Goal: Task Accomplishment & Management: Use online tool/utility

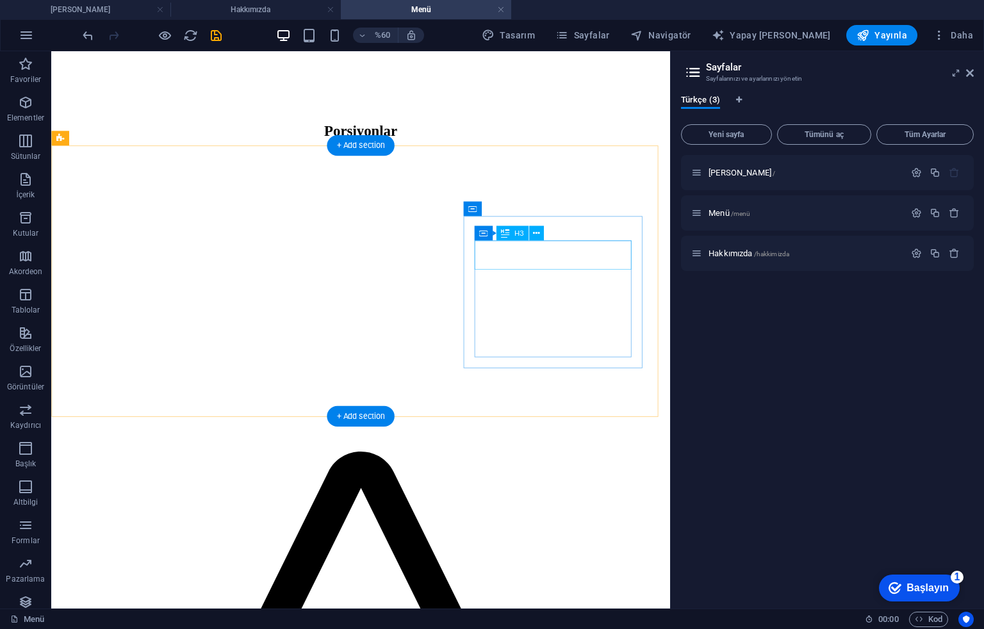
scroll to position [1080, 0]
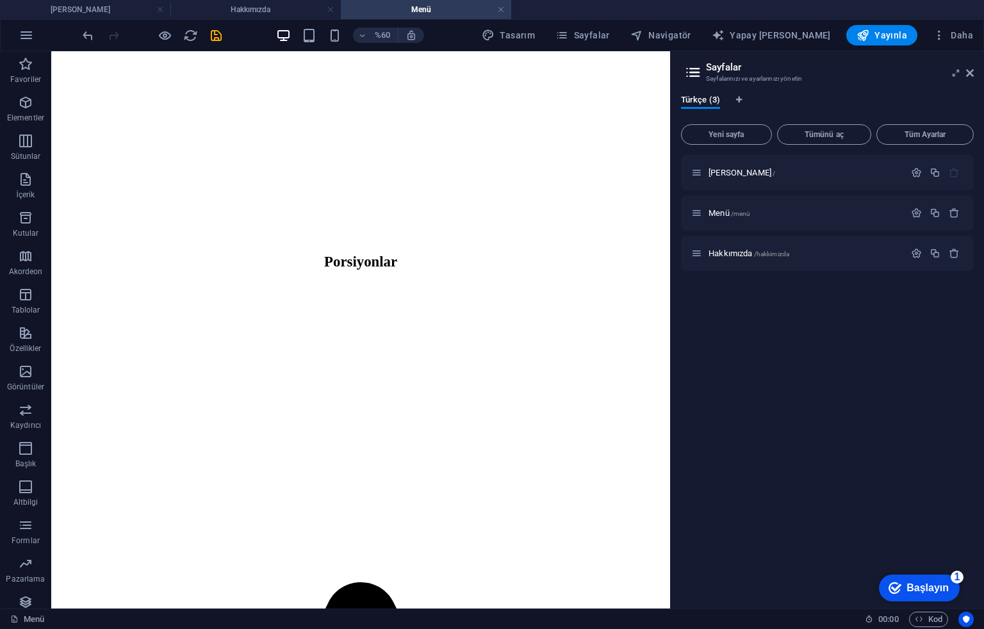
click at [224, 34] on div "%60 Tasarım Sayfalar Navigatör Yapay Zeka Yazarı Yayınla Daha" at bounding box center [529, 35] width 898 height 21
click at [206, 34] on div at bounding box center [152, 35] width 144 height 21
click at [209, 33] on icon "kaydetmek" at bounding box center [216, 35] width 15 height 15
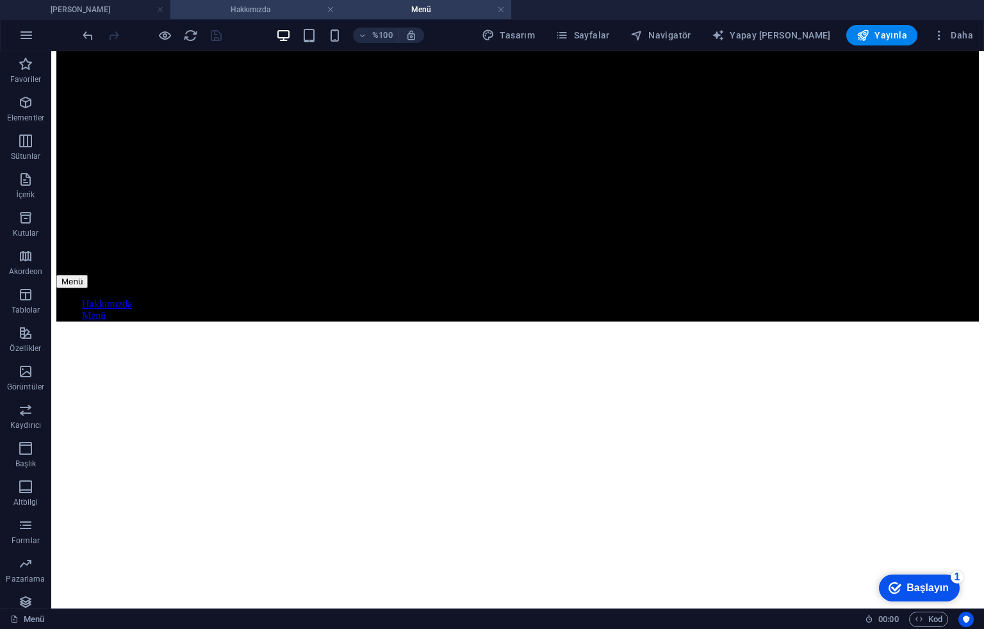
click at [259, 11] on font "Hakkımızda" at bounding box center [251, 9] width 40 height 9
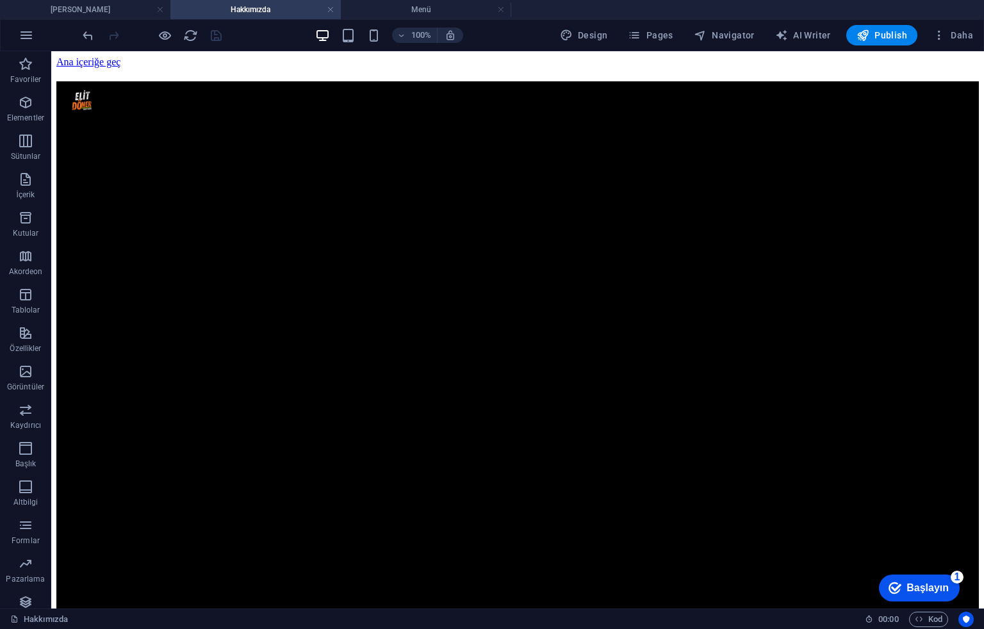
scroll to position [0, 0]
click at [397, 8] on h4 "Menü" at bounding box center [426, 10] width 170 height 14
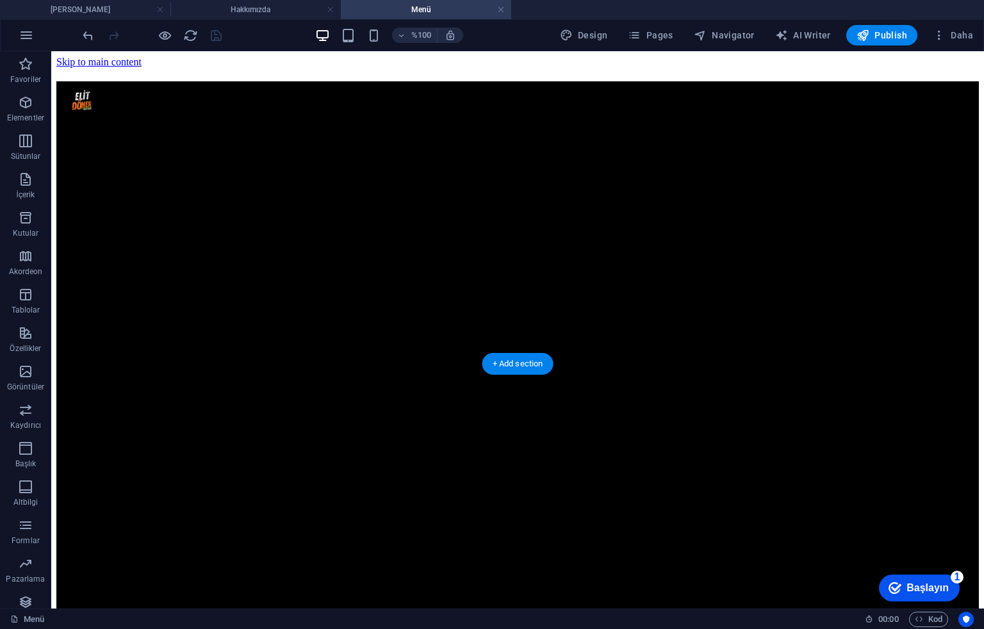
scroll to position [85, 0]
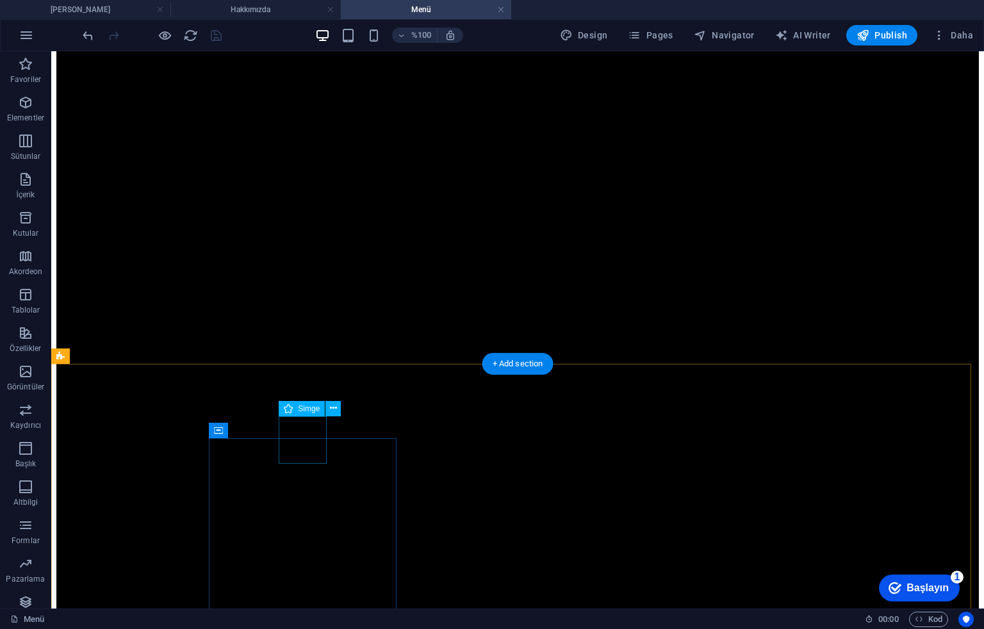
select select "xMidYMid"
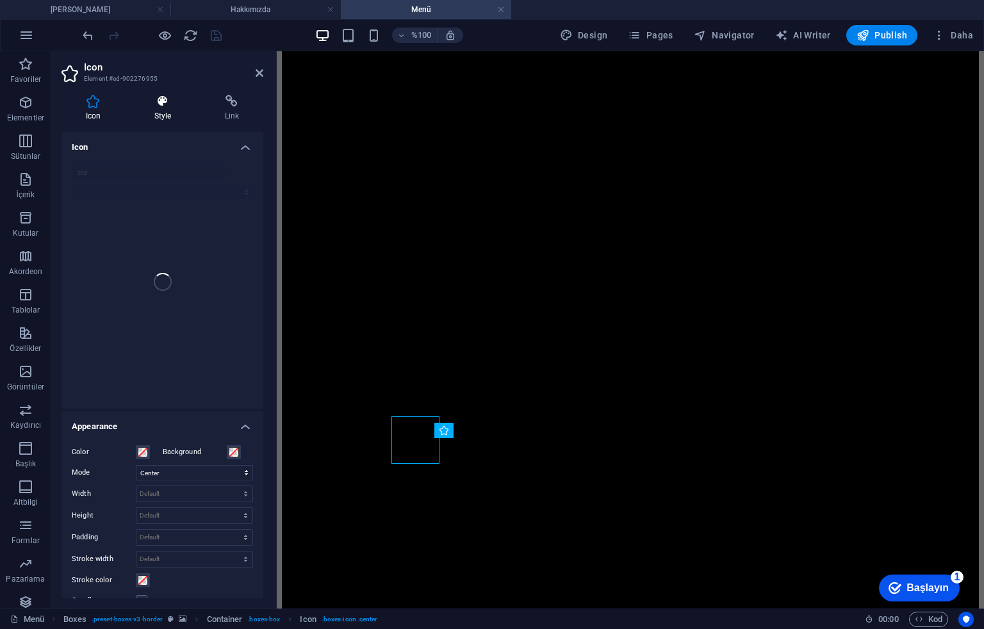
click at [177, 95] on icon at bounding box center [162, 101] width 65 height 13
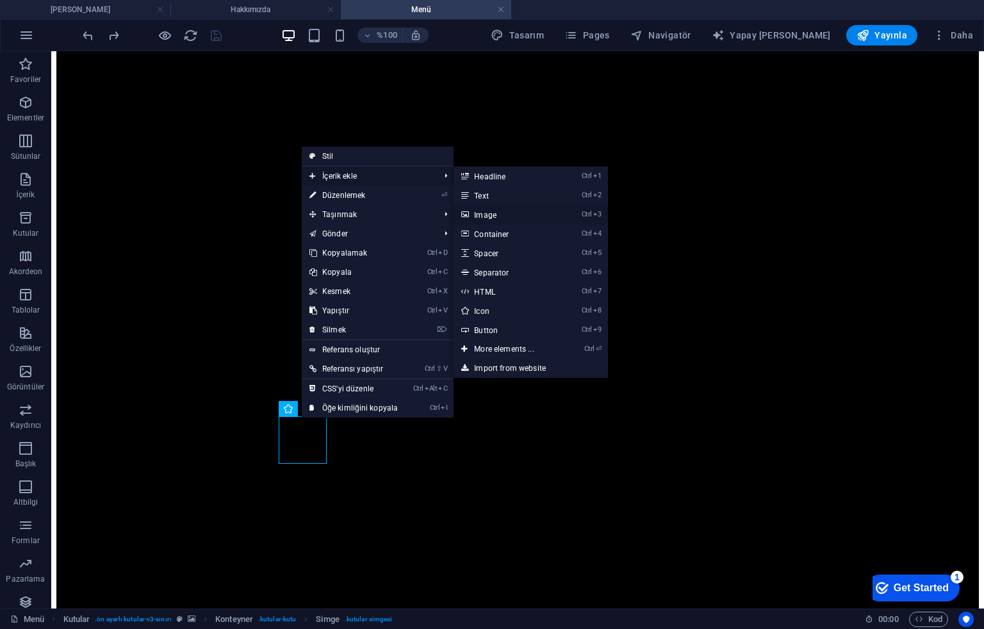
click at [459, 215] on link "Ctrl 3 Image" at bounding box center [507, 214] width 106 height 19
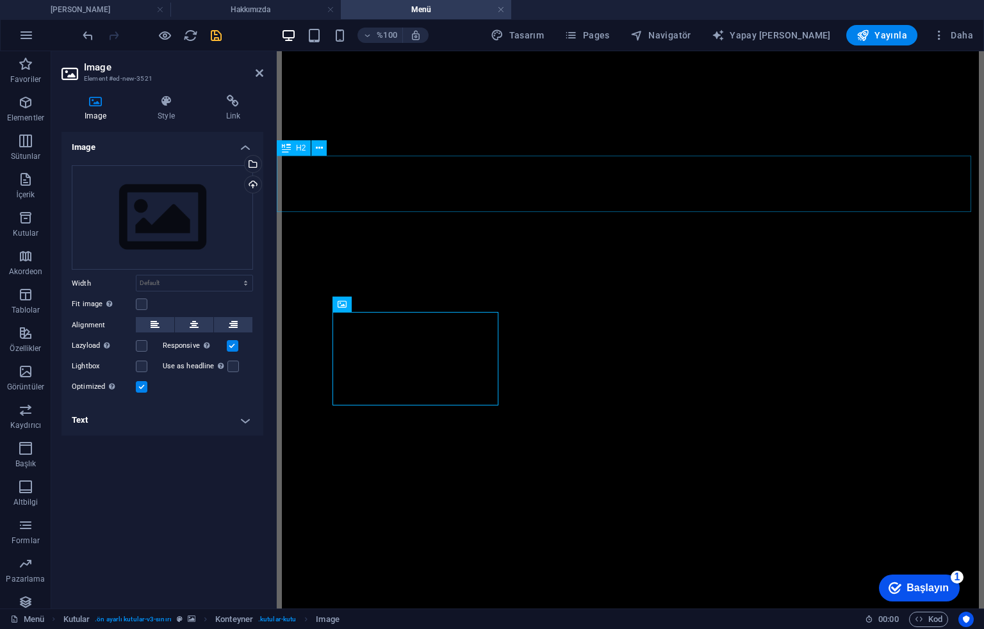
scroll to position [341, 0]
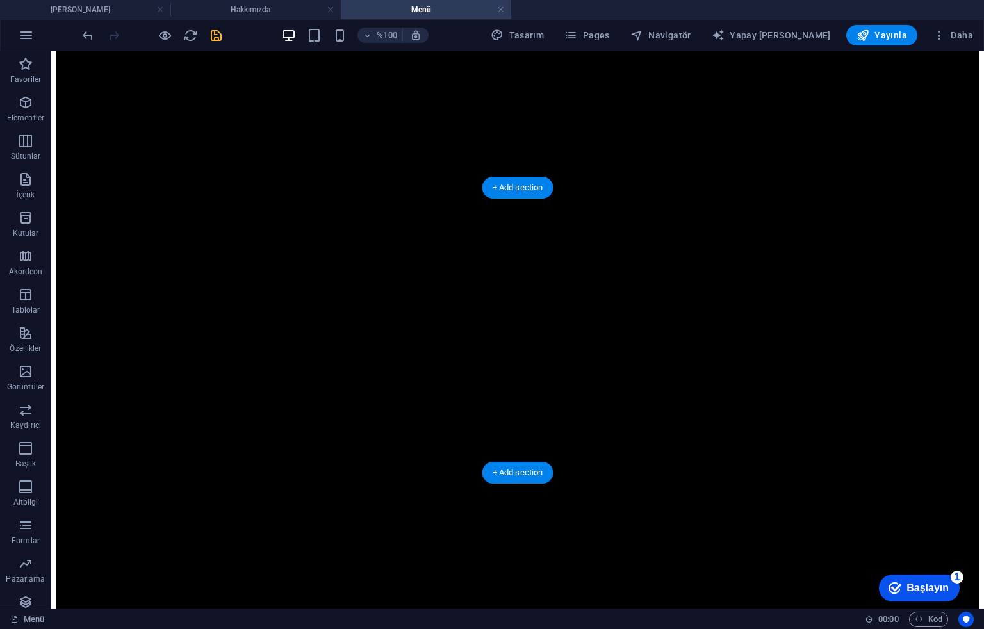
scroll to position [769, 0]
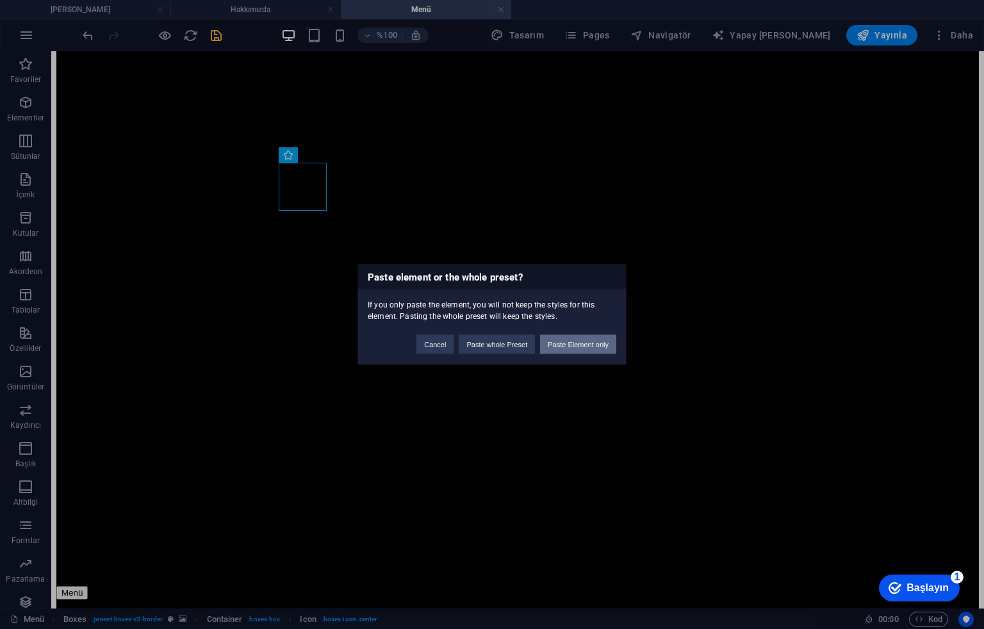
click at [566, 341] on button "Paste Element only" at bounding box center [578, 344] width 76 height 19
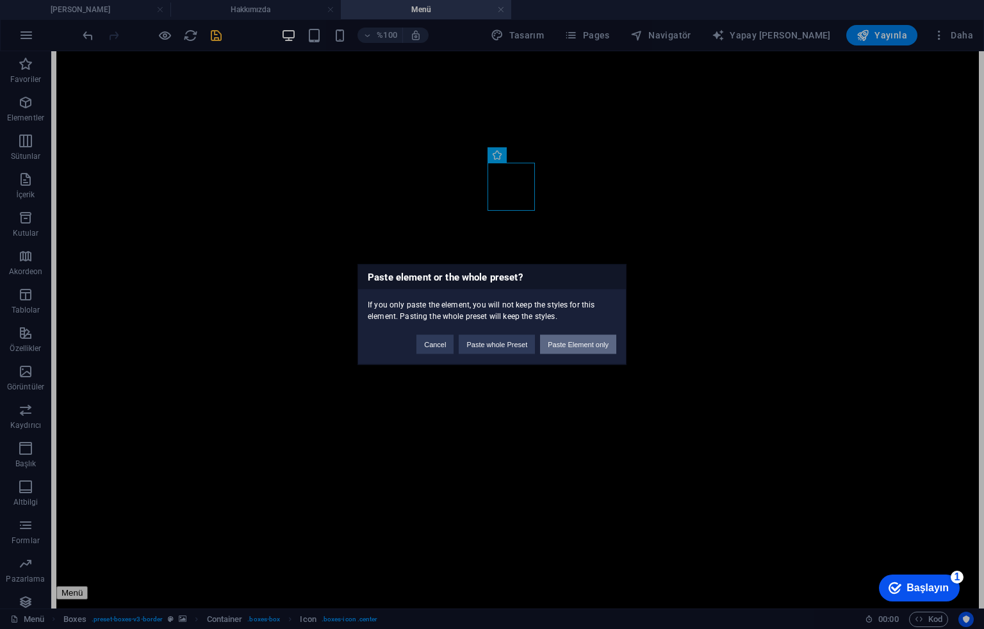
click at [559, 341] on button "Paste Element only" at bounding box center [578, 344] width 76 height 19
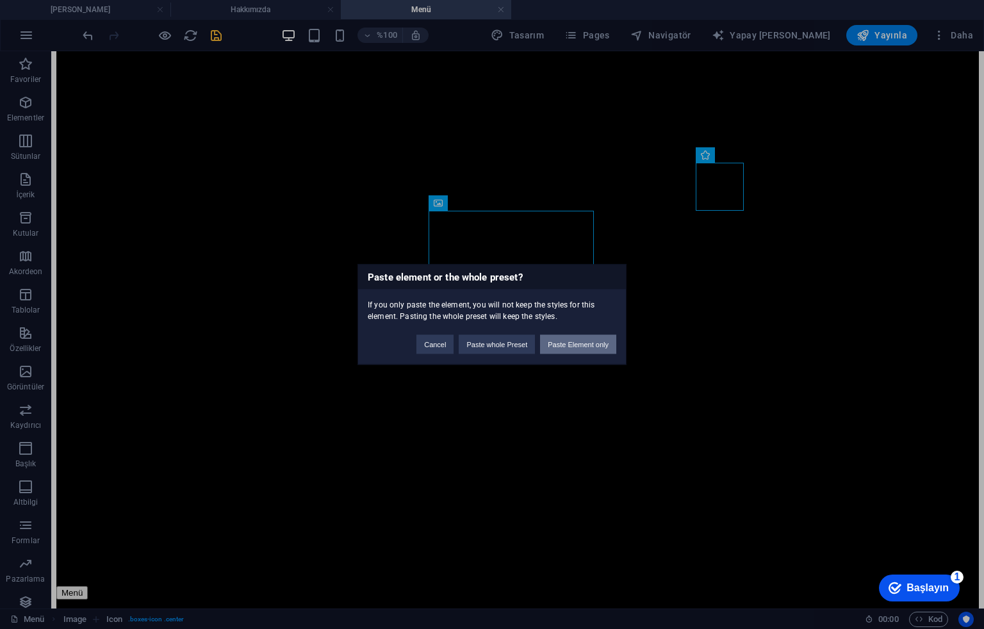
click at [575, 342] on button "Paste Element only" at bounding box center [578, 344] width 76 height 19
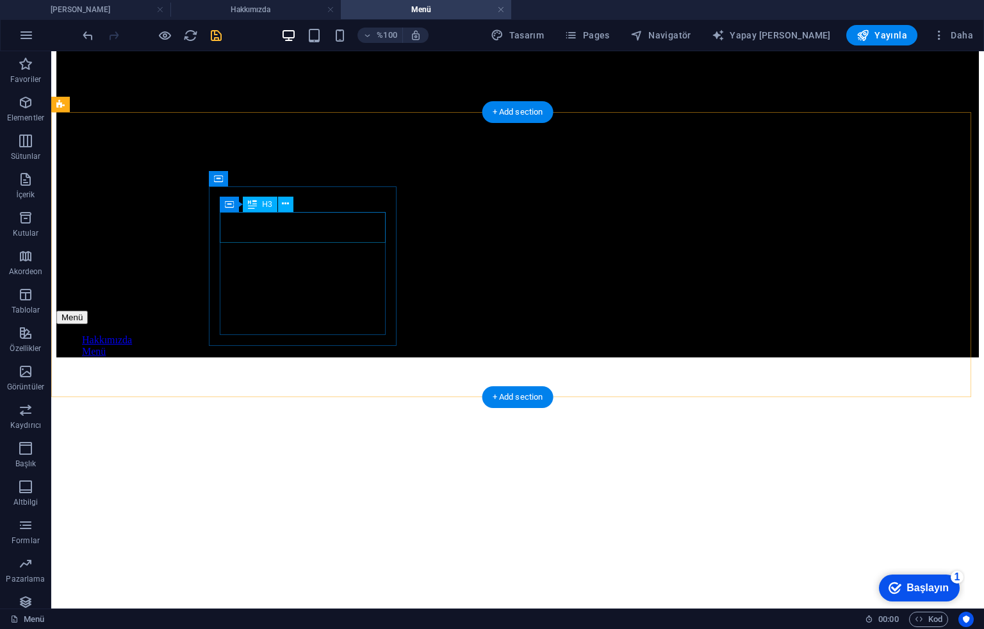
scroll to position [1110, 0]
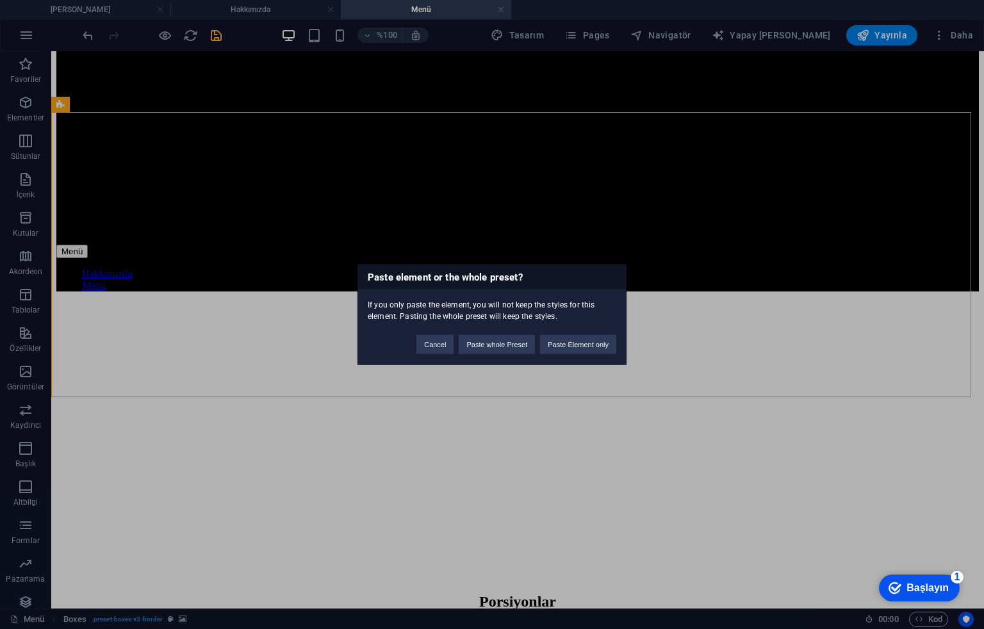
click at [796, 109] on div "Paste element or the whole preset? If you only paste the element, you will not …" at bounding box center [492, 314] width 984 height 629
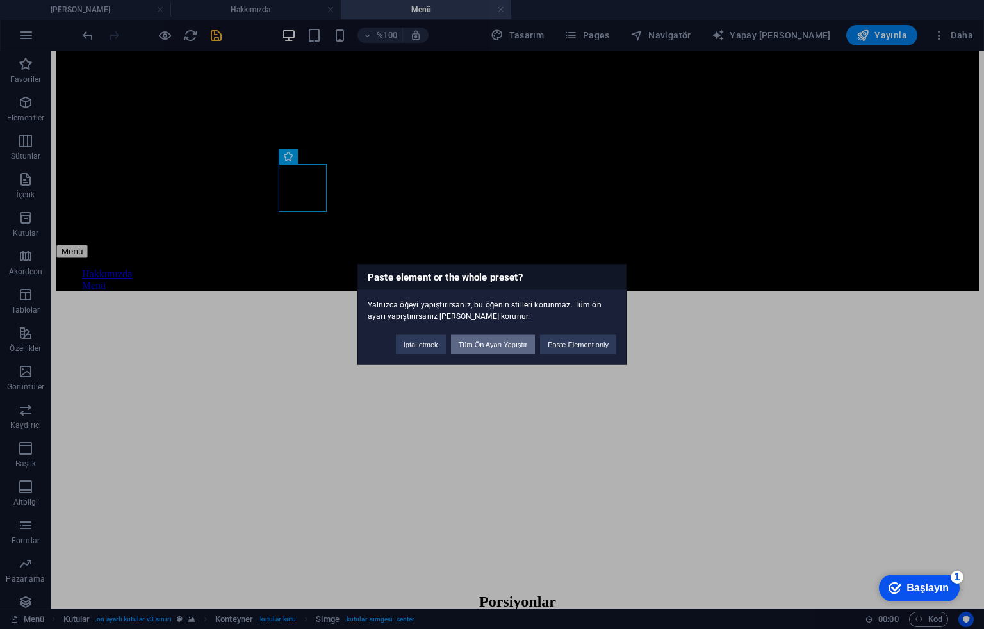
drag, startPoint x: 520, startPoint y: 343, endPoint x: 452, endPoint y: 291, distance: 85.9
click at [520, 343] on font "Tüm Ön Ayarı Yapıştır" at bounding box center [493, 345] width 69 height 8
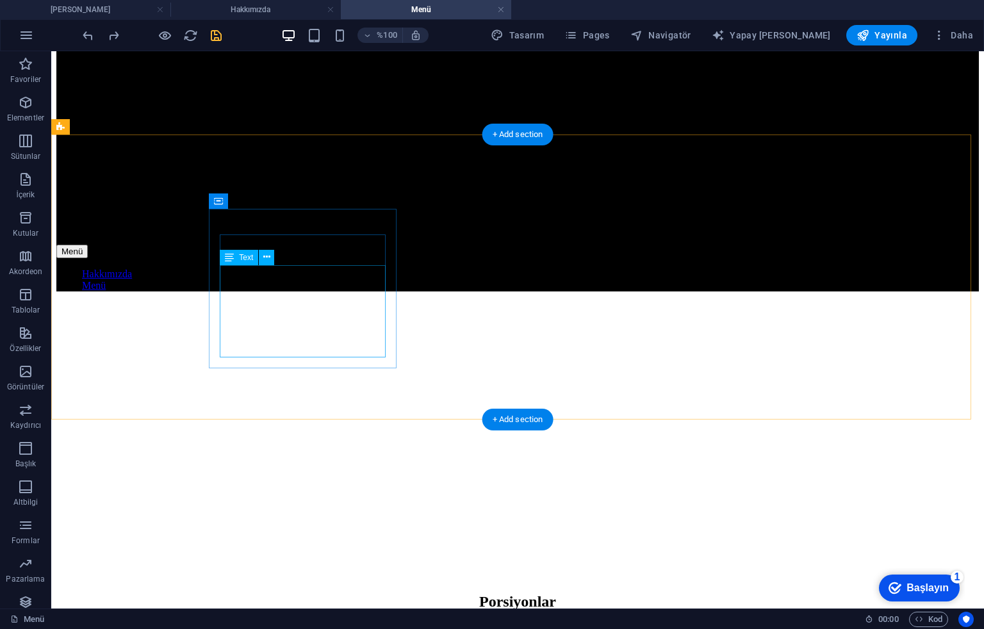
scroll to position [1025, 0]
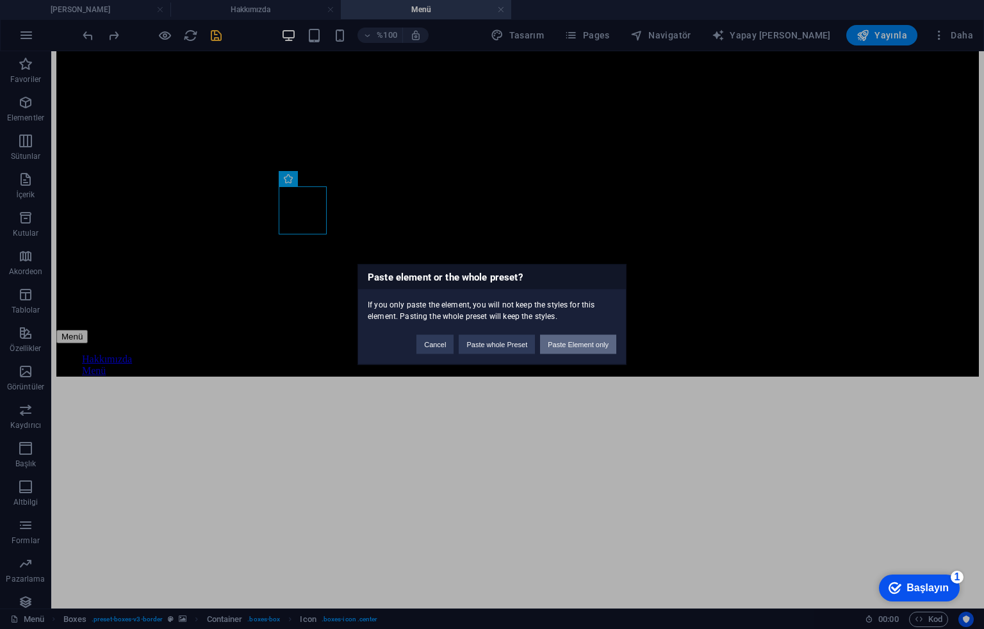
click at [572, 346] on button "Paste Element only" at bounding box center [578, 344] width 76 height 19
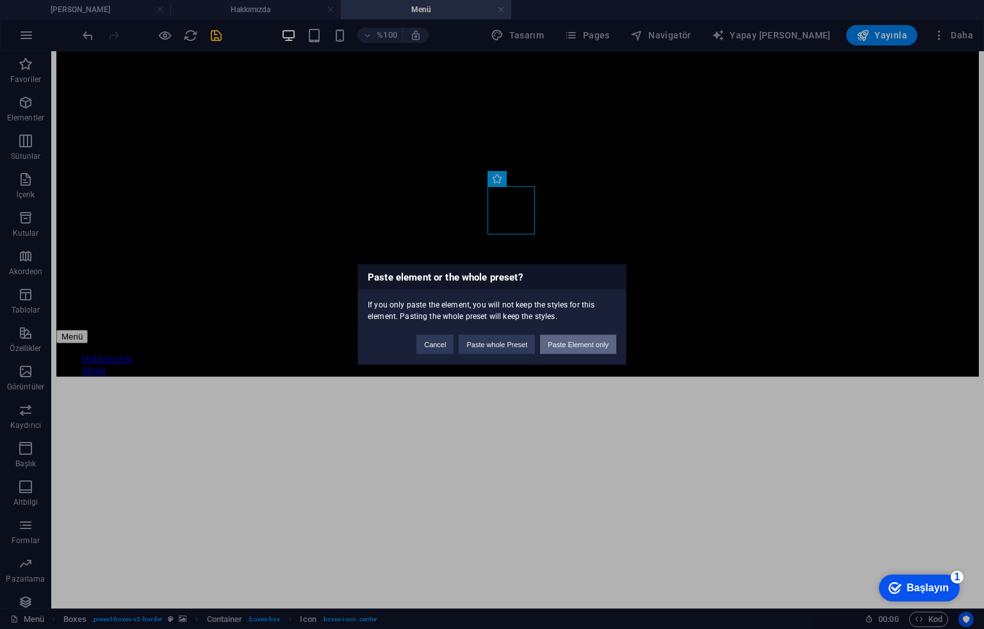
drag, startPoint x: 600, startPoint y: 336, endPoint x: 643, endPoint y: 202, distance: 140.0
click at [600, 336] on button "Paste Element only" at bounding box center [578, 344] width 76 height 19
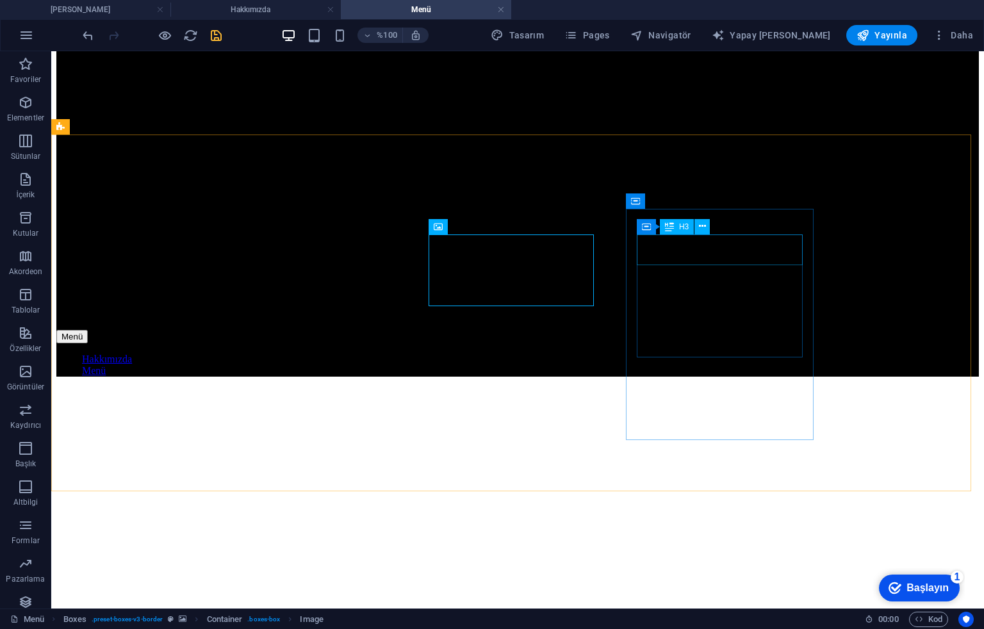
click at [716, 227] on div "Container H3" at bounding box center [677, 227] width 81 height 16
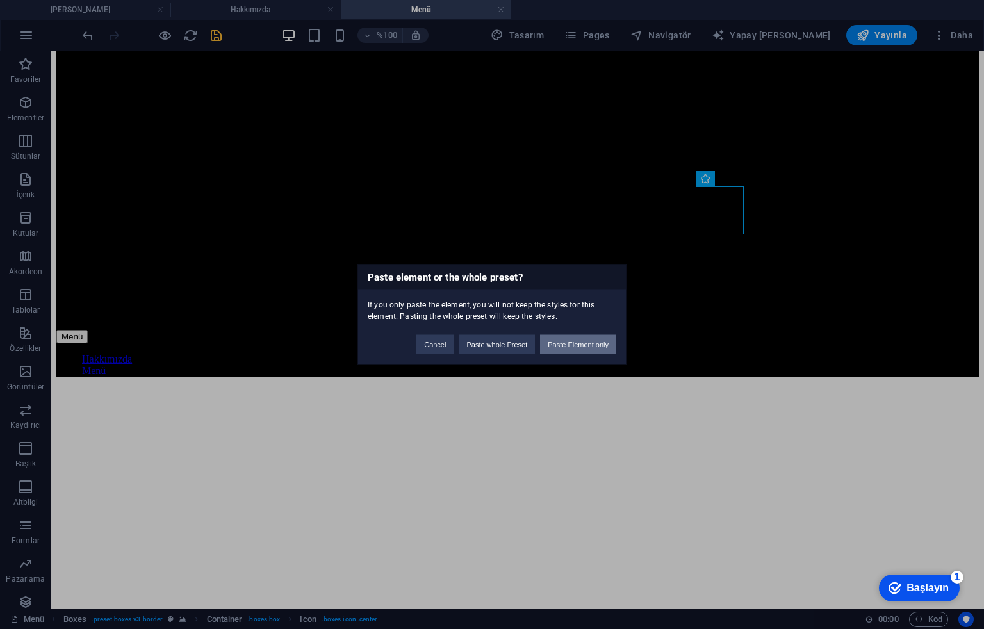
click at [583, 347] on button "Paste Element only" at bounding box center [578, 344] width 76 height 19
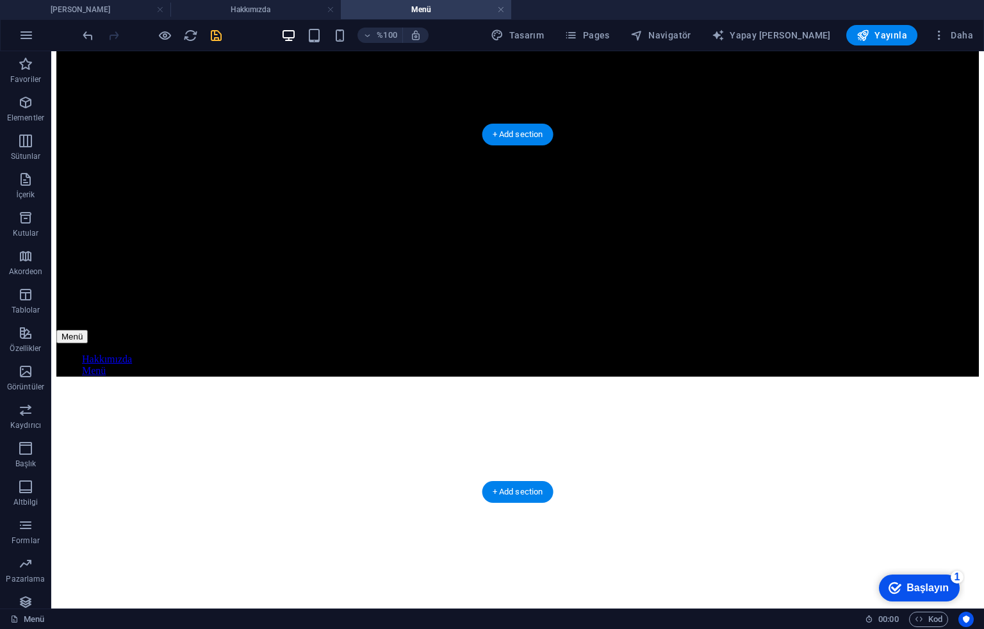
click at [220, 37] on icon "kaydetmek" at bounding box center [216, 35] width 15 height 15
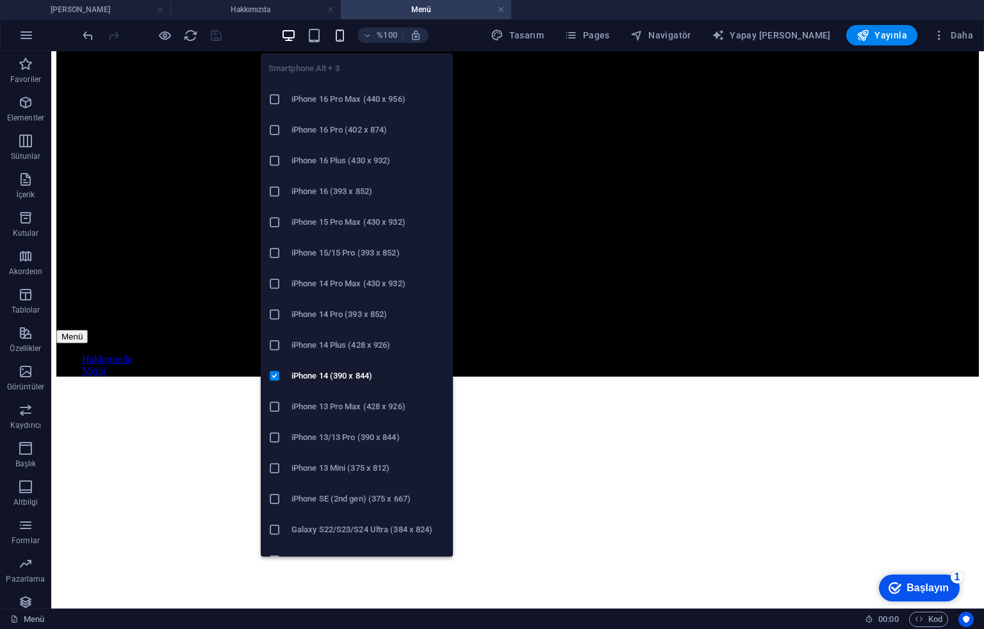
click at [347, 35] on icon "button" at bounding box center [340, 35] width 15 height 15
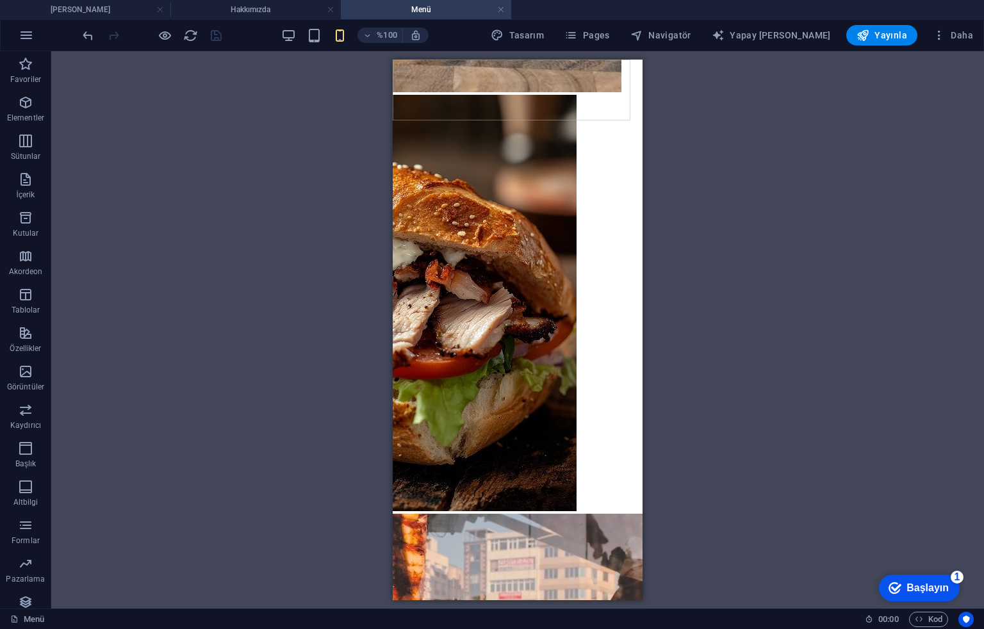
scroll to position [511, 0]
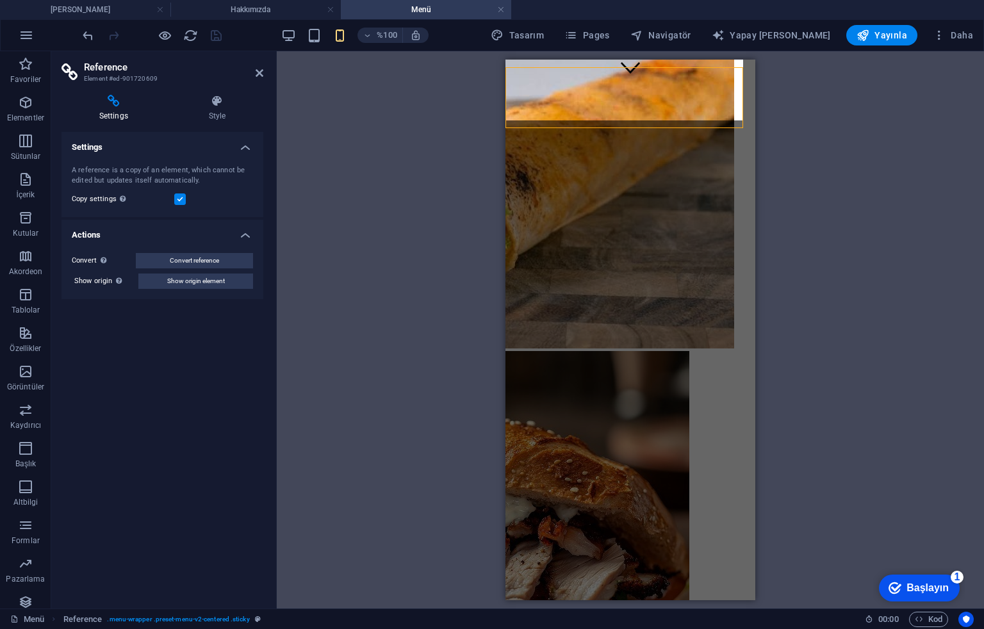
select select "rem"
click at [232, 106] on icon at bounding box center [217, 101] width 92 height 13
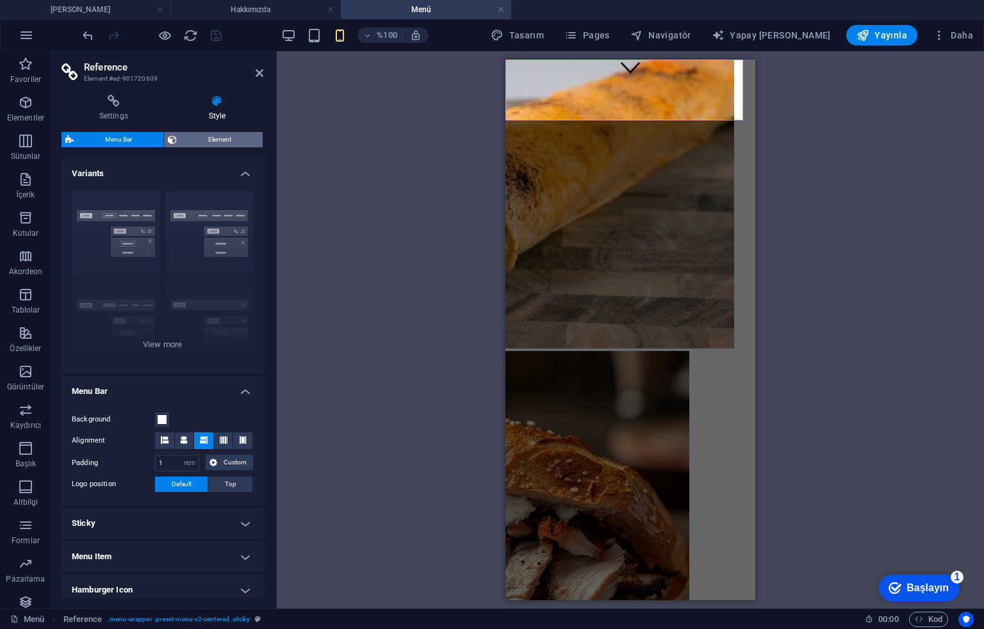
click at [259, 134] on button "Element" at bounding box center [213, 139] width 99 height 15
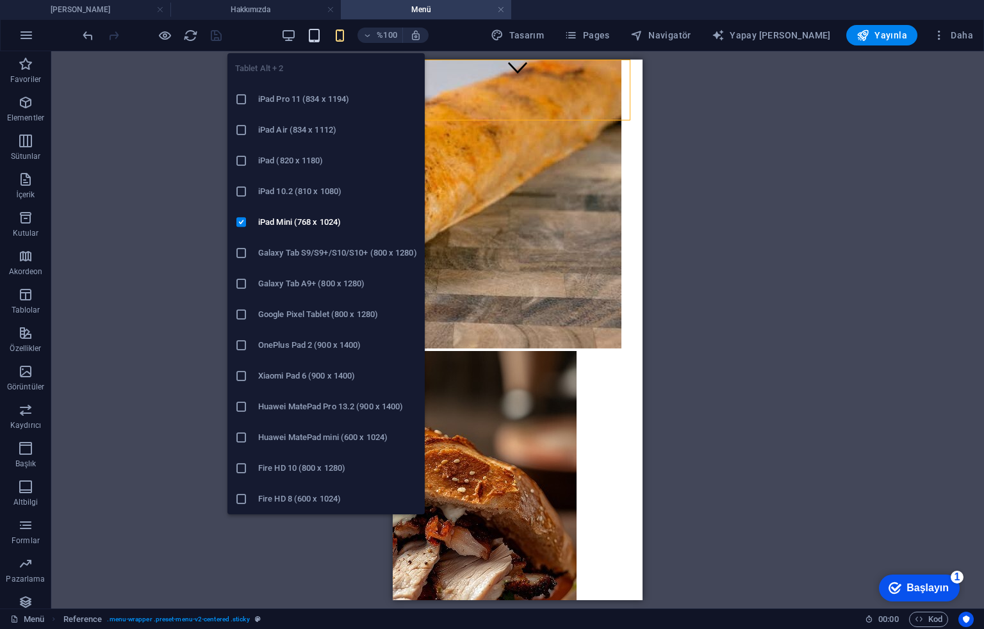
click at [322, 28] on icon "button" at bounding box center [314, 35] width 15 height 15
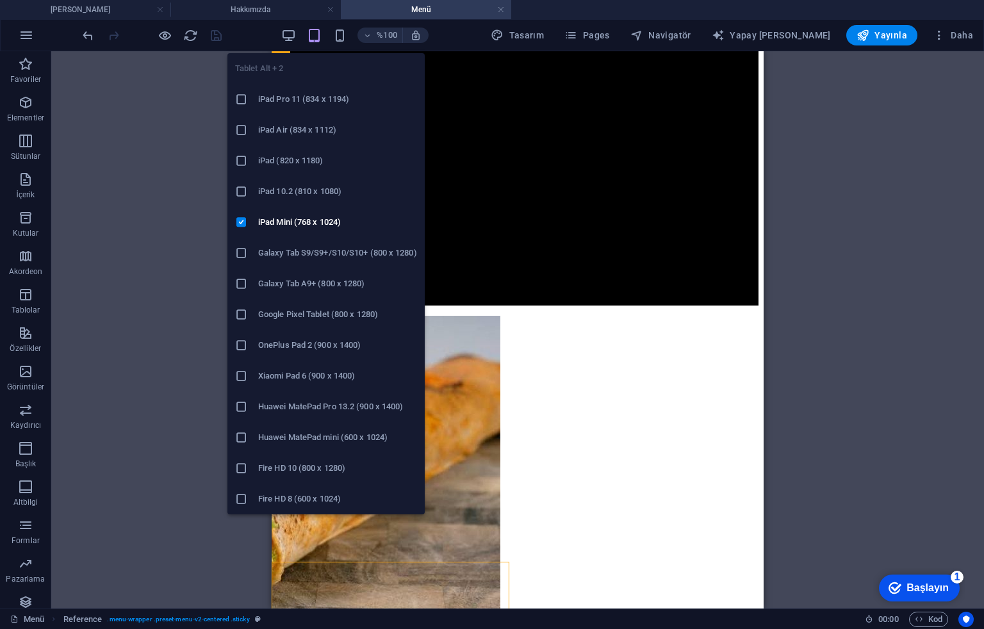
scroll to position [0, 0]
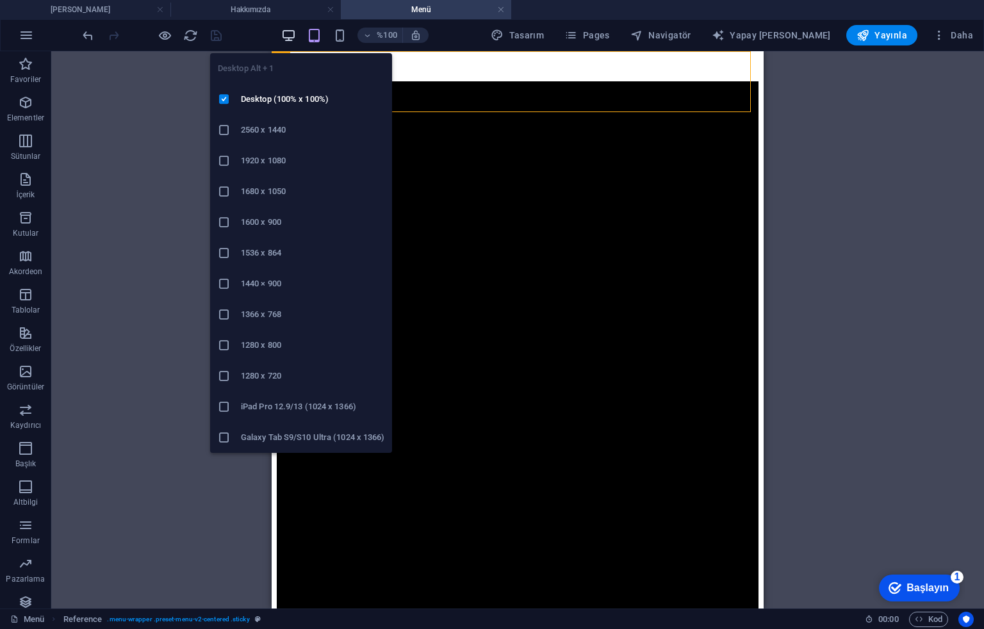
click at [296, 29] on icon "button" at bounding box center [288, 35] width 15 height 15
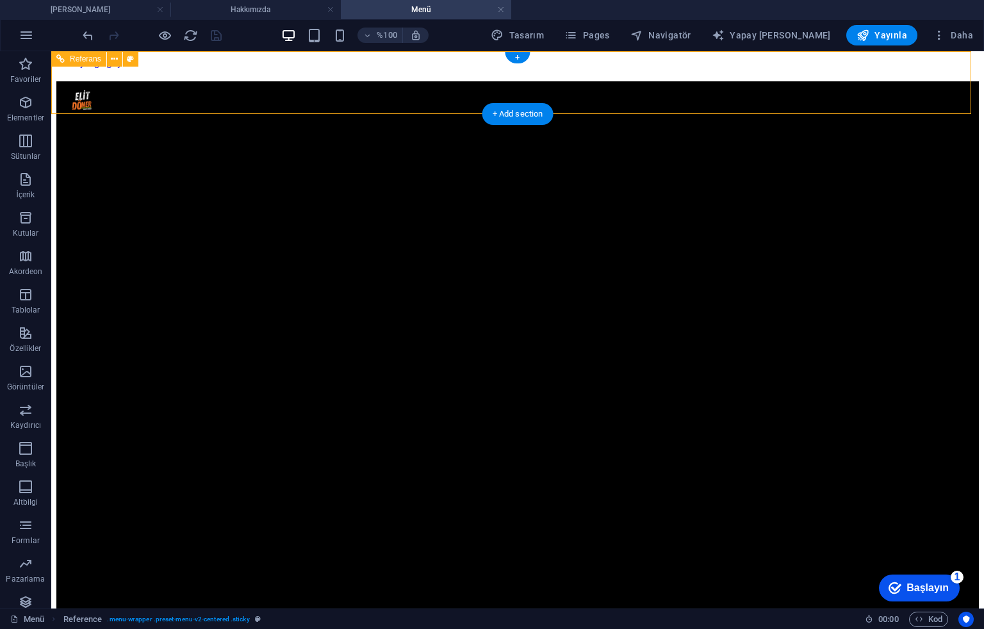
click at [905, 31] on font "Yayınla" at bounding box center [891, 35] width 33 height 10
